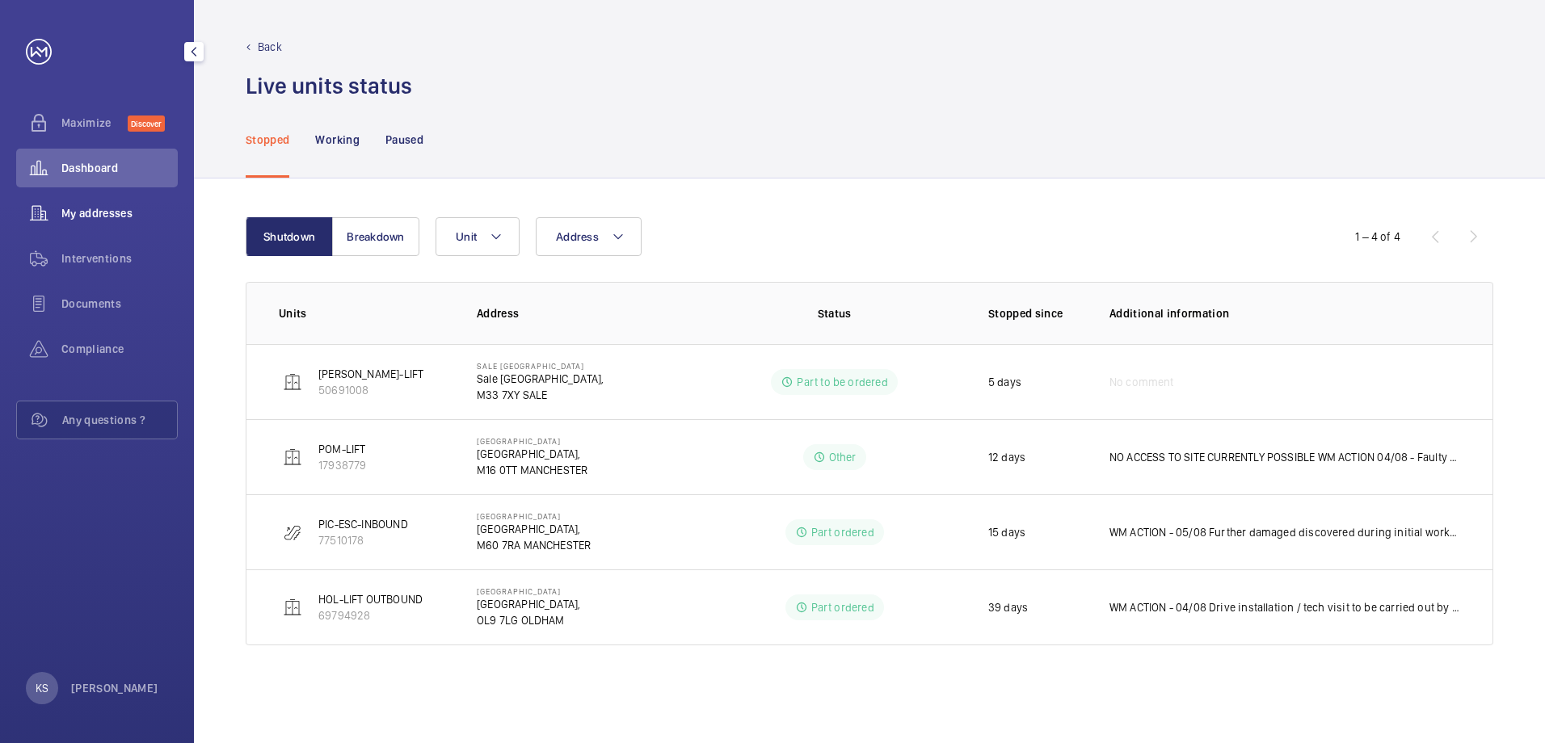
click at [75, 225] on div "My addresses" at bounding box center [97, 213] width 162 height 39
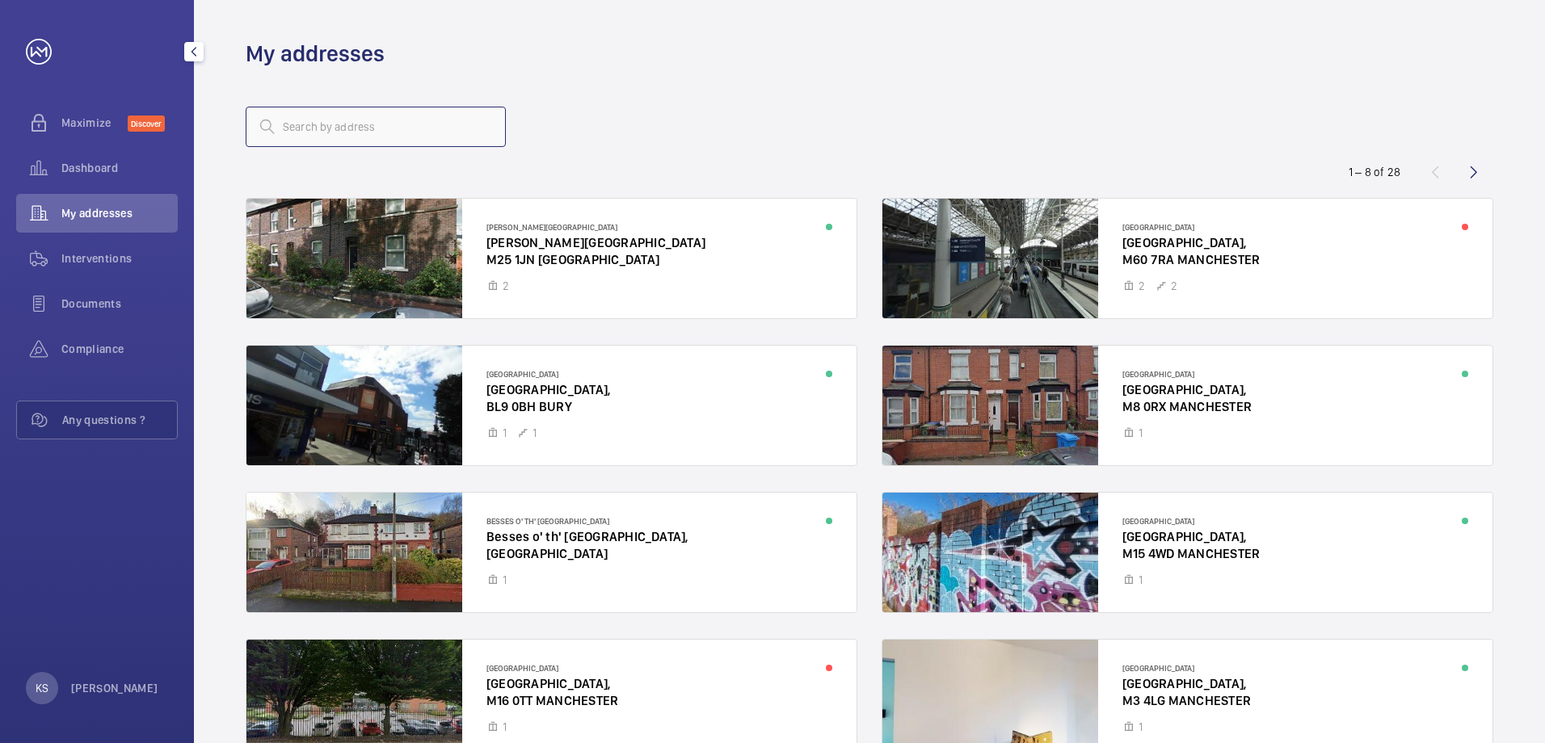
click at [288, 135] on input "text" at bounding box center [376, 127] width 260 height 40
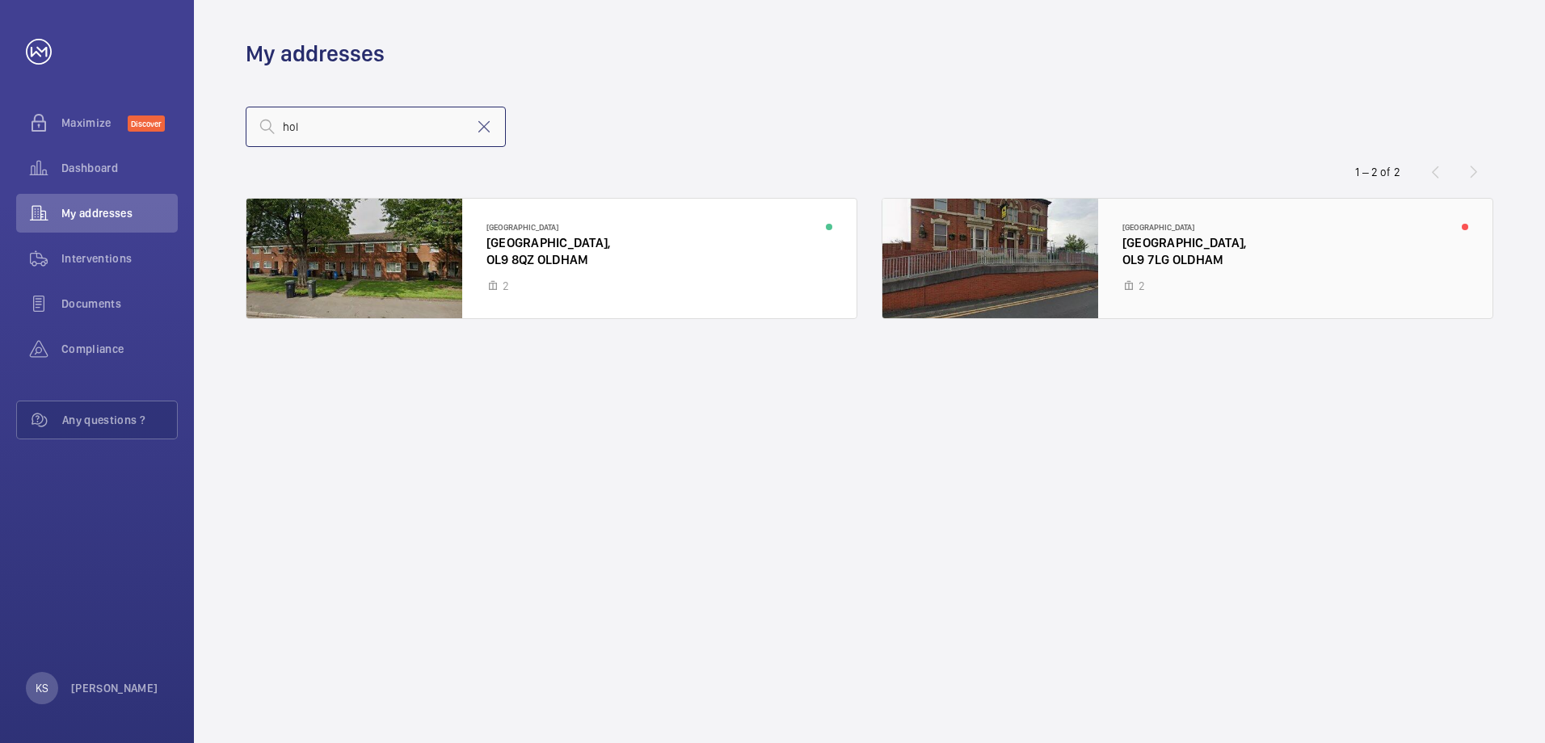
type input "hol"
click at [1250, 256] on div at bounding box center [1187, 259] width 610 height 120
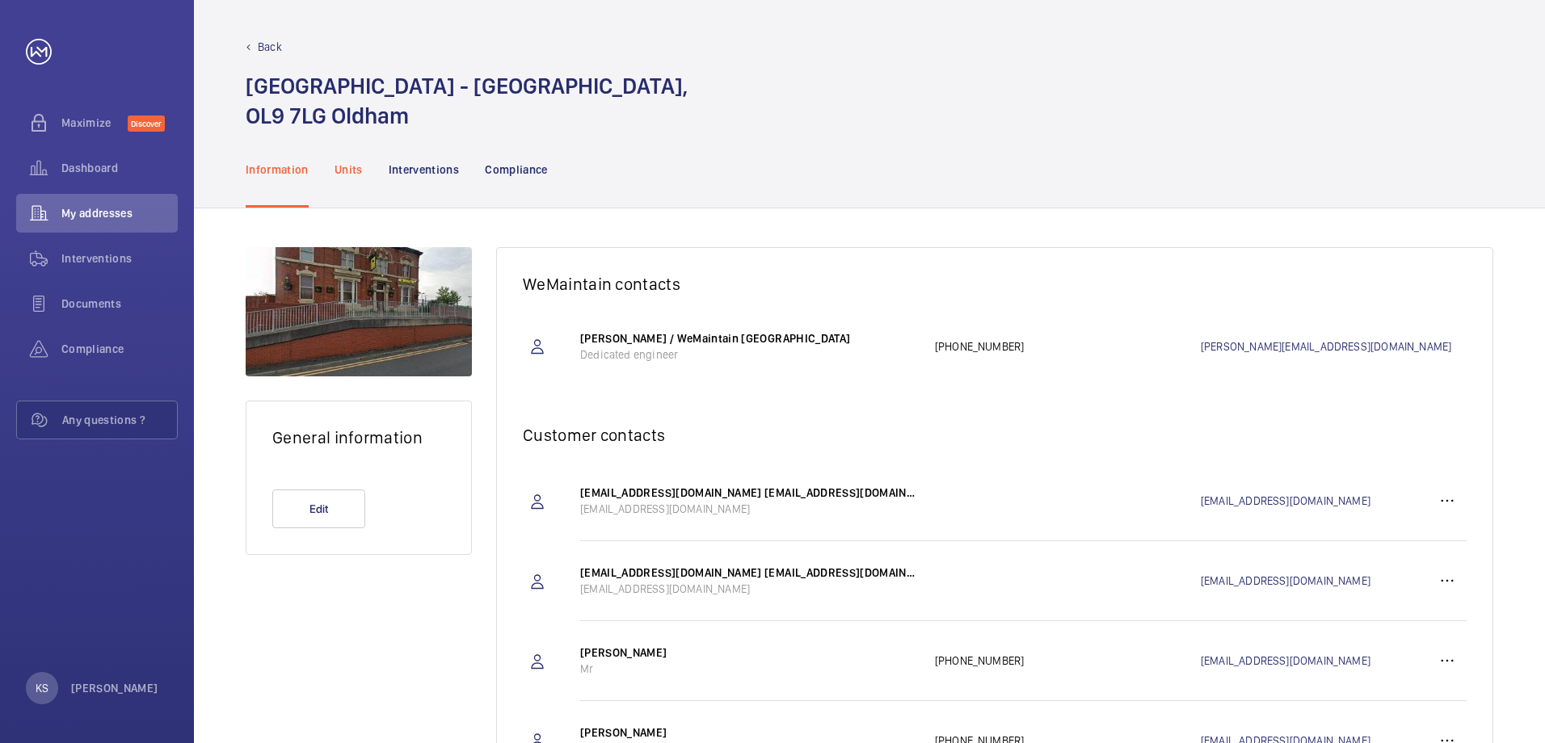
click at [353, 175] on p "Units" at bounding box center [348, 170] width 28 height 16
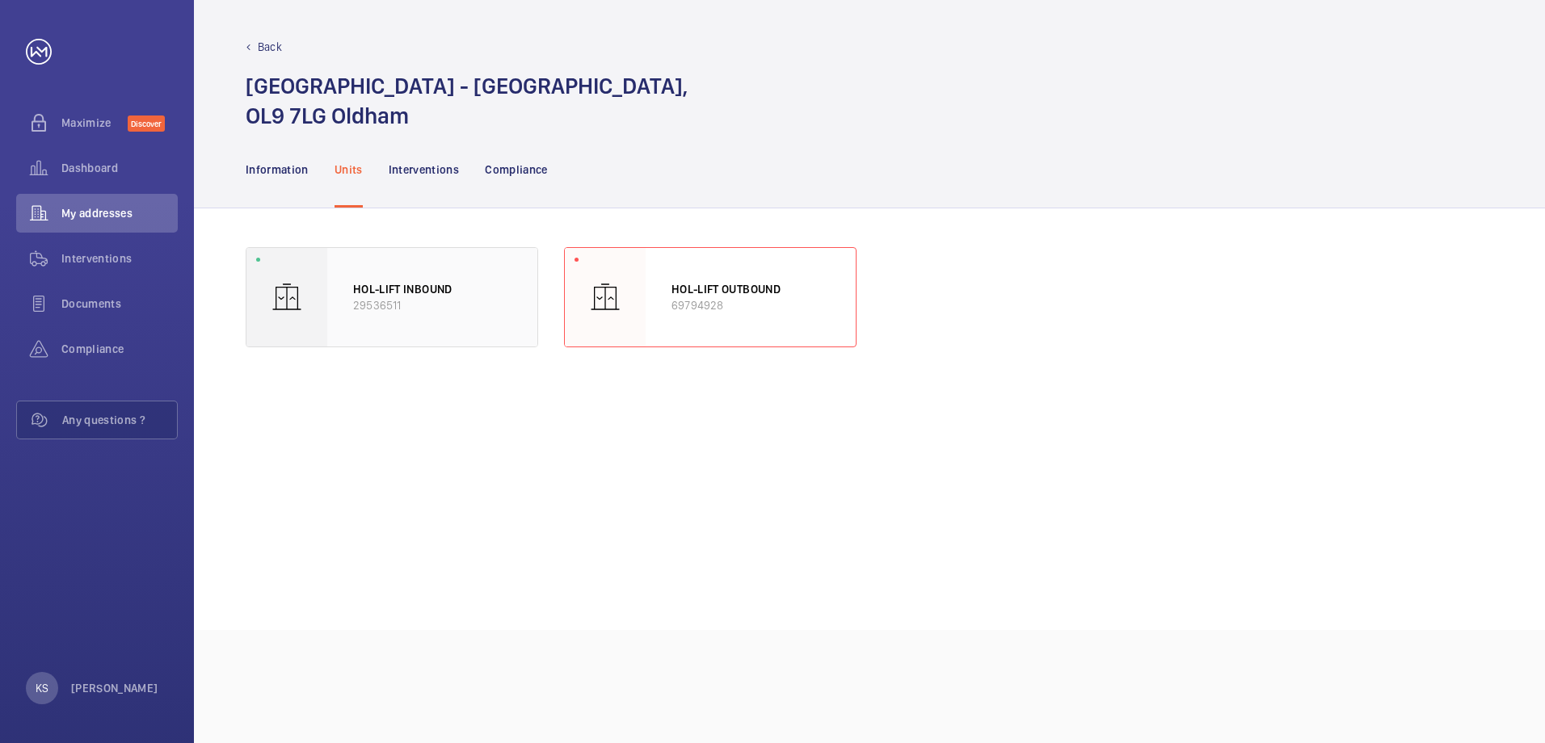
click at [485, 297] on p "29536511" at bounding box center [432, 305] width 158 height 16
